Goal: Complete application form

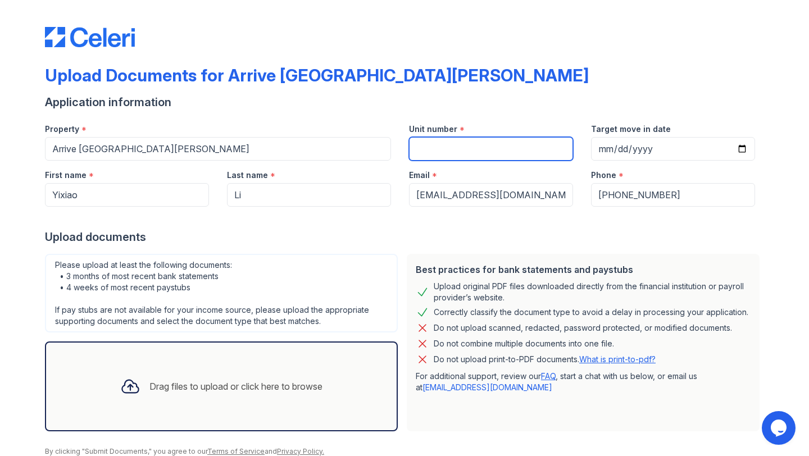
click at [509, 154] on input "Unit number" at bounding box center [491, 149] width 164 height 24
type input "1311"
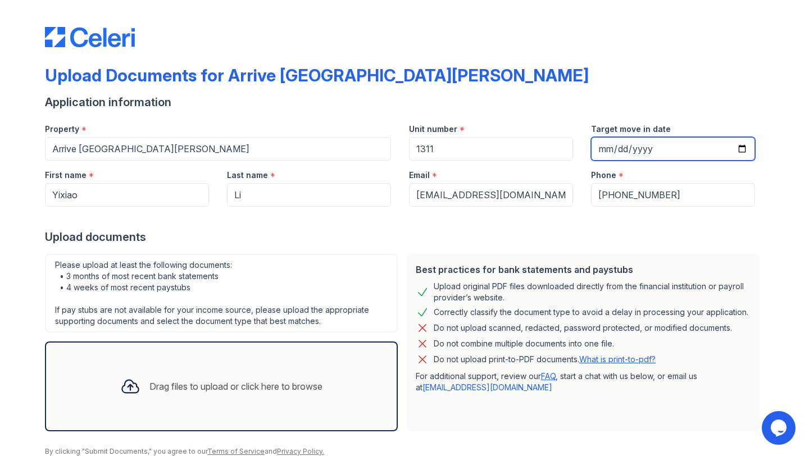
click at [741, 149] on input "Target move in date" at bounding box center [673, 149] width 164 height 24
type input "[DATE]"
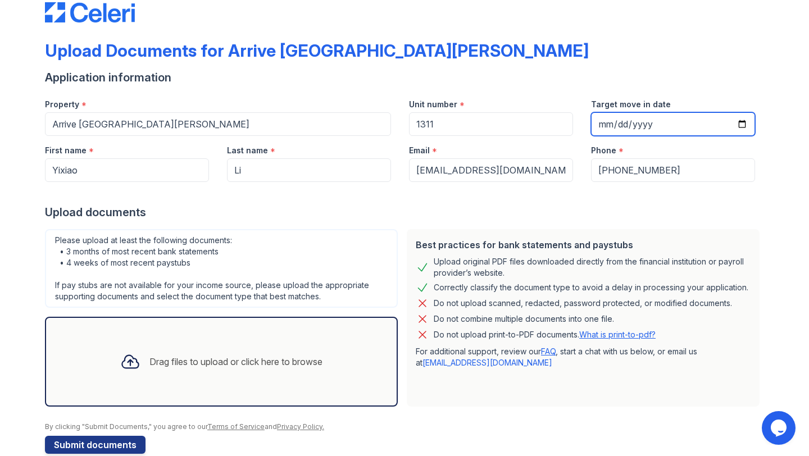
scroll to position [45, 0]
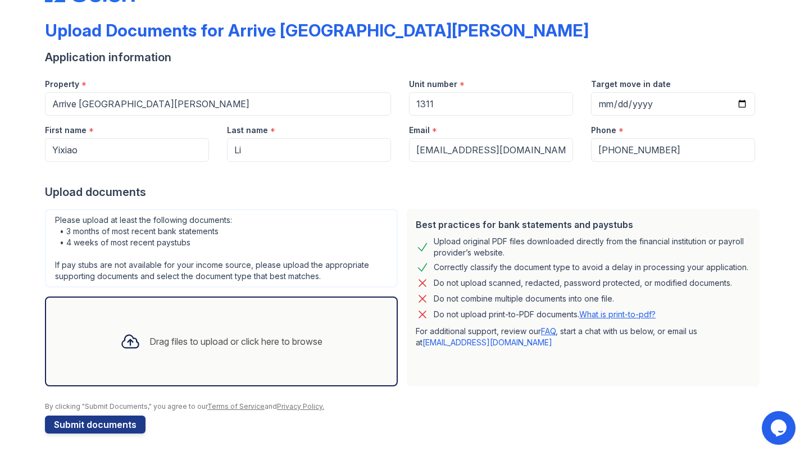
click at [261, 370] on div "Drag files to upload or click here to browse" at bounding box center [221, 342] width 353 height 90
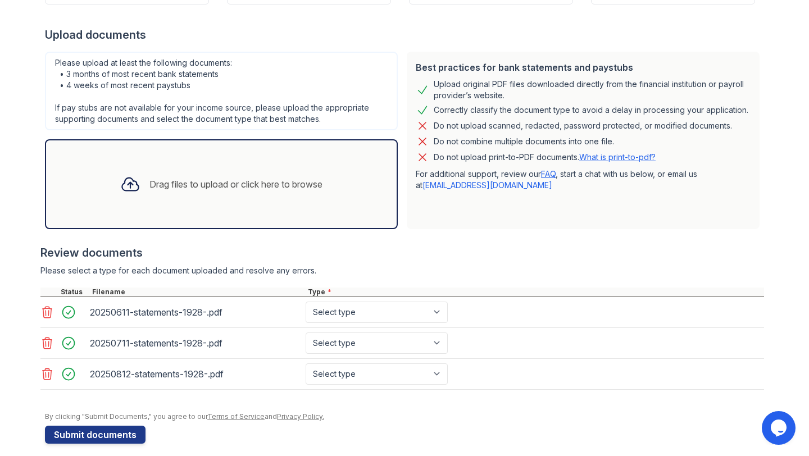
scroll to position [212, 0]
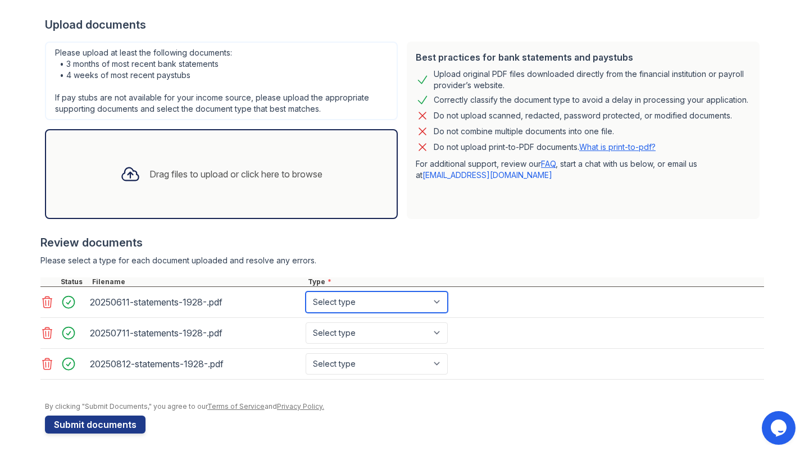
click at [386, 302] on select "Select type Paystub Bank Statement Offer Letter Tax Documents Benefit Award Let…" at bounding box center [377, 302] width 142 height 21
select select "bank_statement"
click at [306, 292] on select "Select type Paystub Bank Statement Offer Letter Tax Documents Benefit Award Let…" at bounding box center [377, 302] width 142 height 21
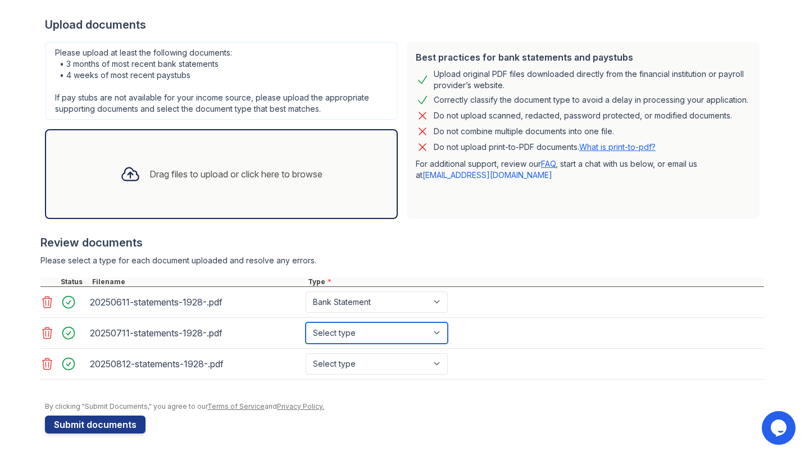
click at [377, 334] on select "Select type Paystub Bank Statement Offer Letter Tax Documents Benefit Award Let…" at bounding box center [377, 332] width 142 height 21
select select "bank_statement"
click at [306, 322] on select "Select type Paystub Bank Statement Offer Letter Tax Documents Benefit Award Let…" at bounding box center [377, 332] width 142 height 21
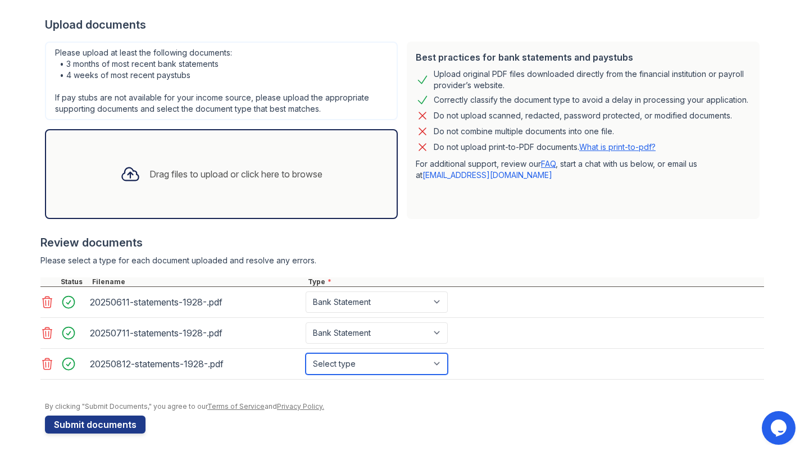
click at [370, 364] on select "Select type Paystub Bank Statement Offer Letter Tax Documents Benefit Award Let…" at bounding box center [377, 363] width 142 height 21
select select "bank_statement"
click at [306, 353] on select "Select type Paystub Bank Statement Offer Letter Tax Documents Benefit Award Let…" at bounding box center [377, 363] width 142 height 21
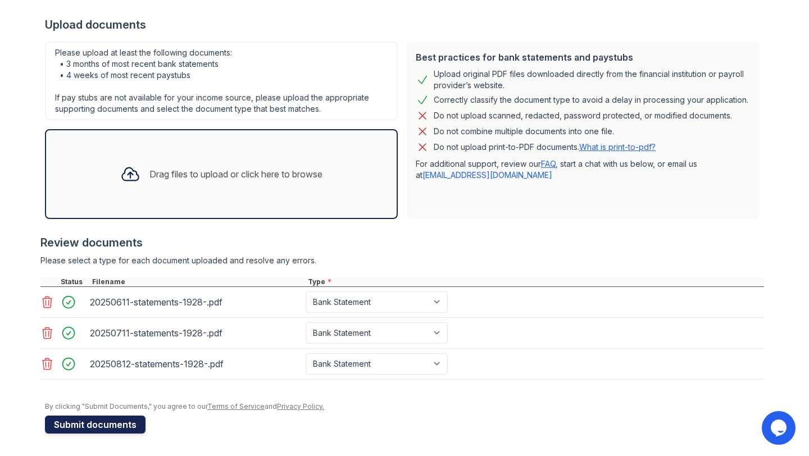
click at [105, 419] on button "Submit documents" at bounding box center [95, 425] width 101 height 18
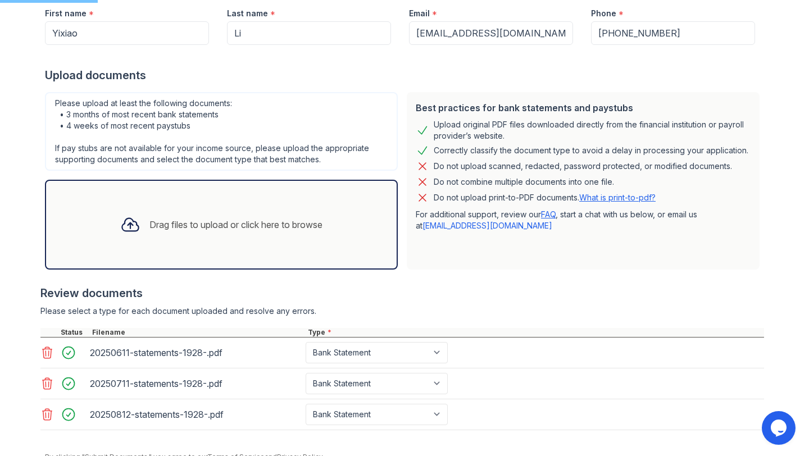
scroll to position [0, 0]
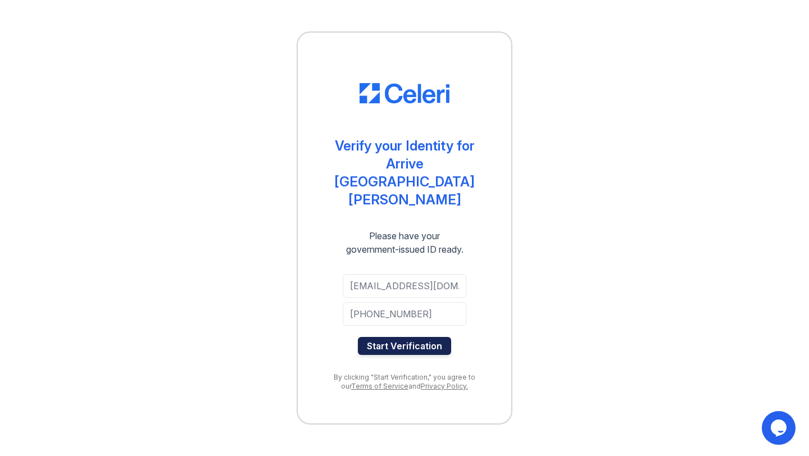
click at [427, 337] on button "Start Verification" at bounding box center [404, 346] width 93 height 18
